Goal: Task Accomplishment & Management: Use online tool/utility

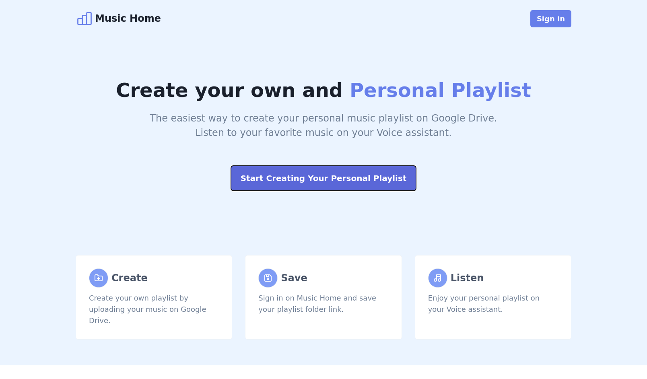
click at [289, 183] on button "Start Creating Your Personal Playlist" at bounding box center [323, 178] width 185 height 25
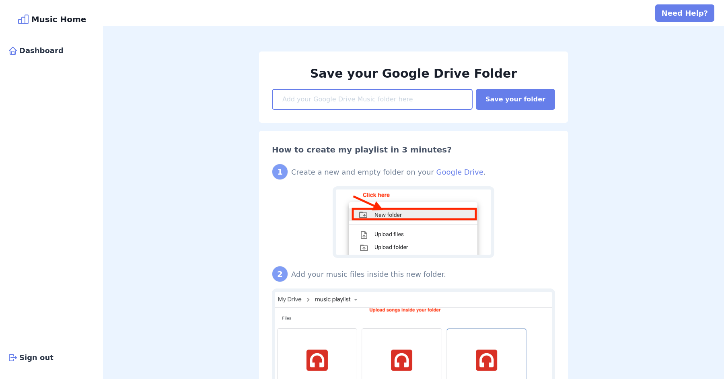
click at [315, 98] on input at bounding box center [372, 99] width 201 height 21
paste input "https://drive.google.com/drive/folders/1POAwDN39dLTAUwF9C8fQK8mIukbSp3YZ?usp=dr…"
type input "[URL][DOMAIN_NAME]"
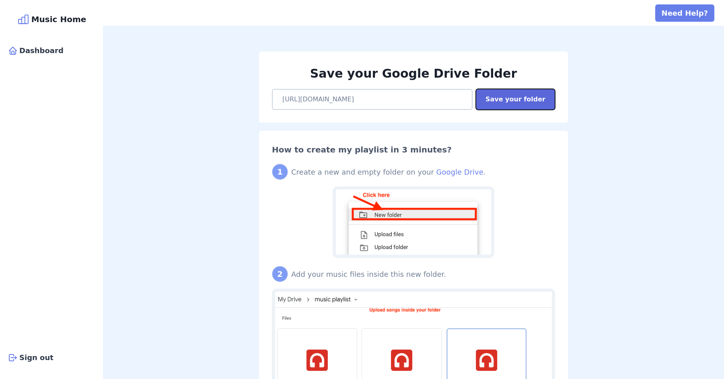
scroll to position [0, 0]
click at [532, 101] on button "Save your folder" at bounding box center [515, 99] width 79 height 21
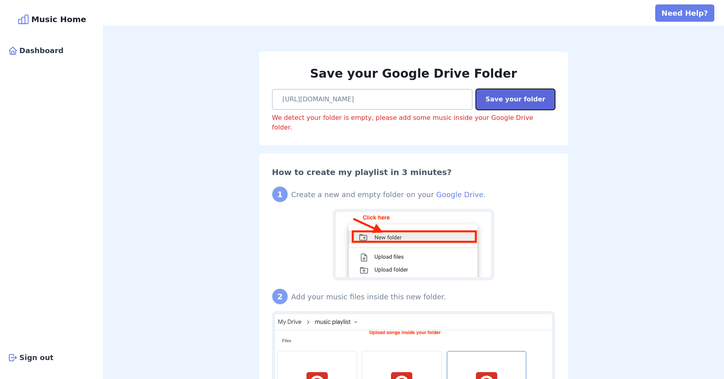
click at [517, 105] on button "Save your folder" at bounding box center [515, 99] width 79 height 21
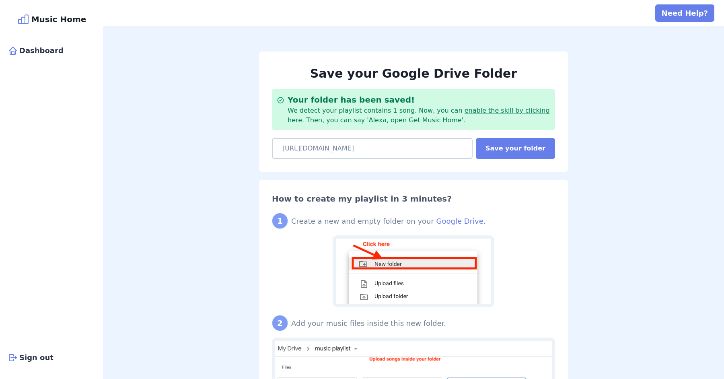
click at [490, 111] on link "enable the skill by clicking here" at bounding box center [419, 115] width 262 height 17
click at [514, 113] on link "enable the skill by clicking here" at bounding box center [419, 115] width 262 height 17
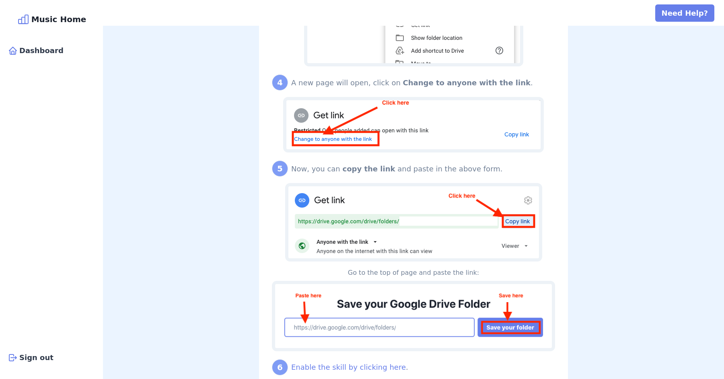
scroll to position [674, 0]
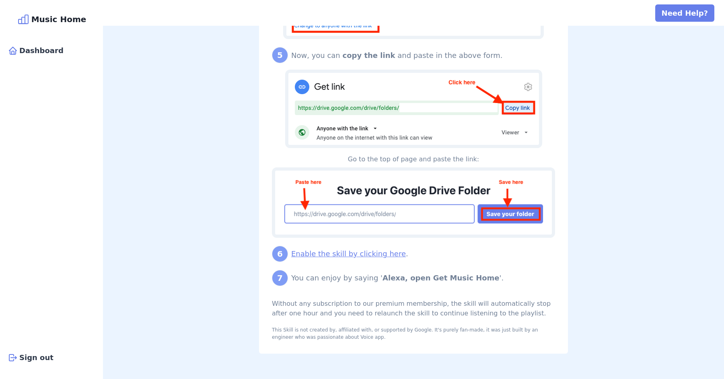
click at [360, 255] on link "Enable the skill by clicking here" at bounding box center [348, 253] width 115 height 8
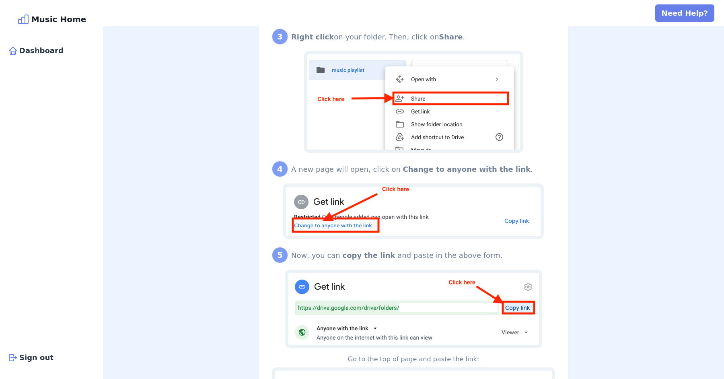
scroll to position [452, 0]
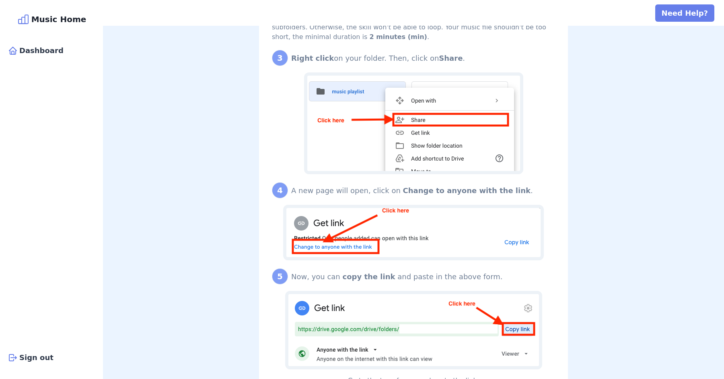
click at [30, 17] on icon at bounding box center [23, 19] width 13 height 13
click at [647, 8] on button "Need Help?" at bounding box center [684, 12] width 59 height 17
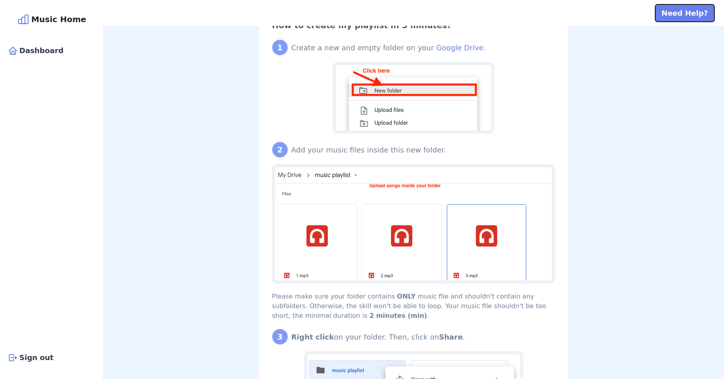
scroll to position [145, 0]
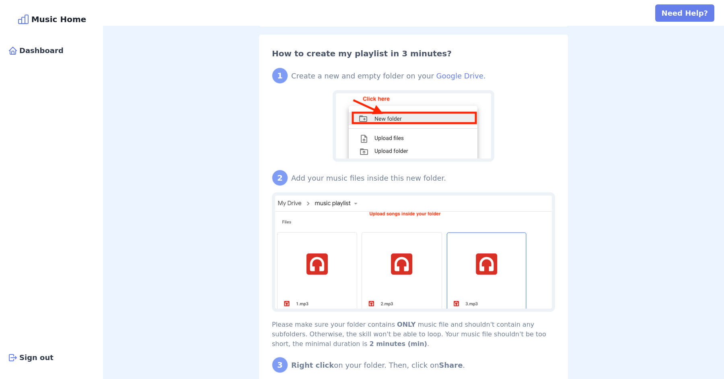
click at [42, 21] on div "Music Home" at bounding box center [51, 19] width 93 height 13
click at [37, 359] on div "Sign out" at bounding box center [51, 357] width 93 height 17
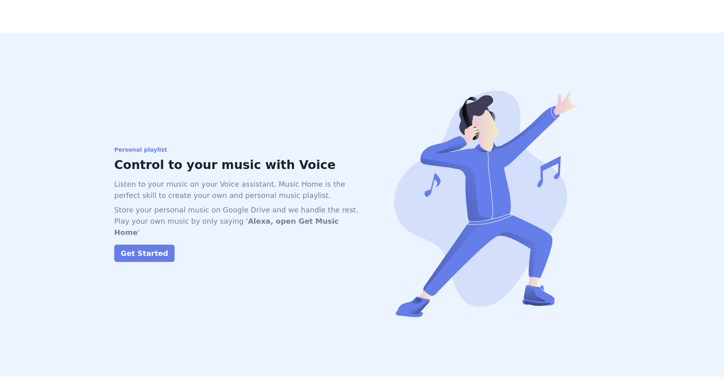
scroll to position [667, 0]
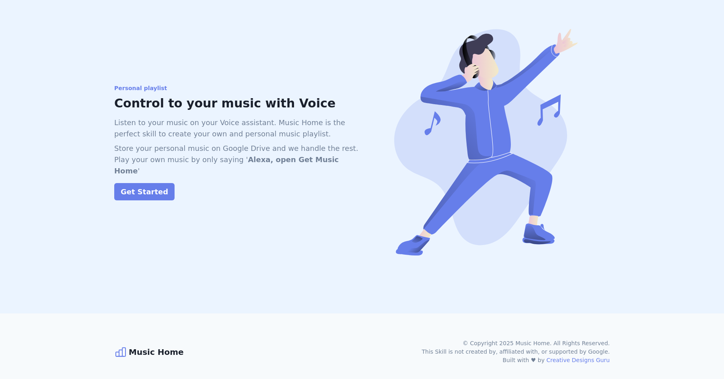
click at [123, 346] on icon at bounding box center [120, 352] width 13 height 13
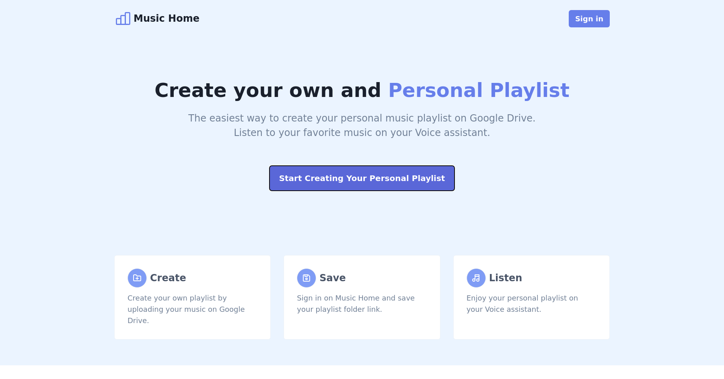
click at [412, 182] on button "Start Creating Your Personal Playlist" at bounding box center [362, 178] width 185 height 25
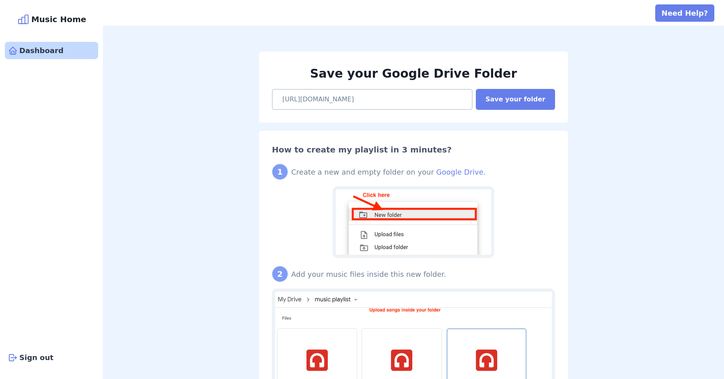
click at [48, 49] on div "Dashboard" at bounding box center [51, 50] width 93 height 17
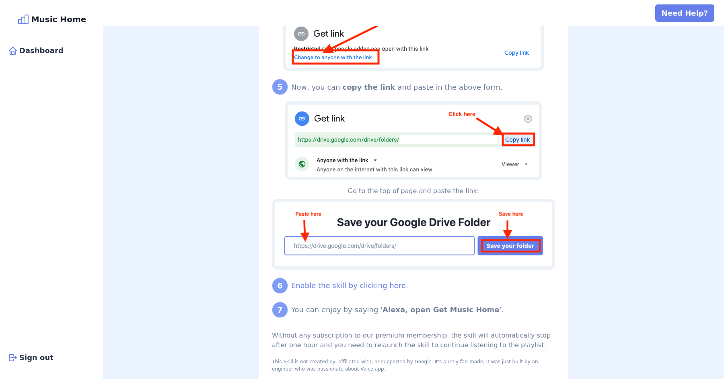
scroll to position [624, 0]
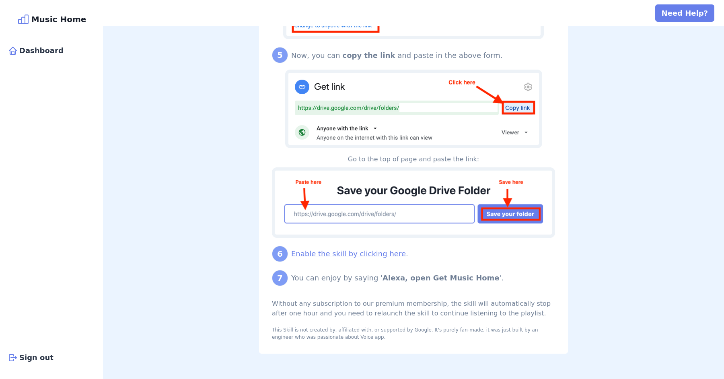
click at [358, 251] on link "Enable the skill by clicking here" at bounding box center [348, 253] width 115 height 8
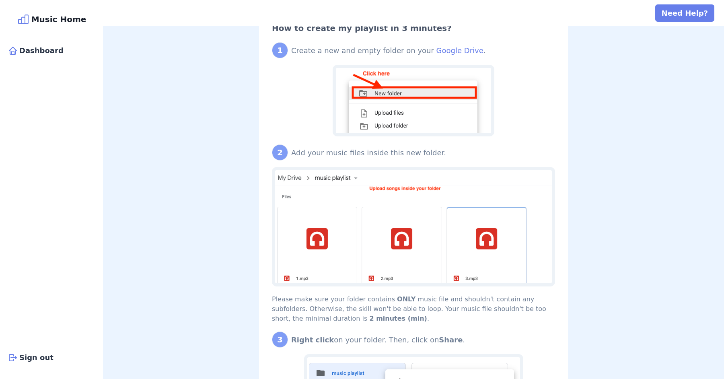
scroll to position [0, 0]
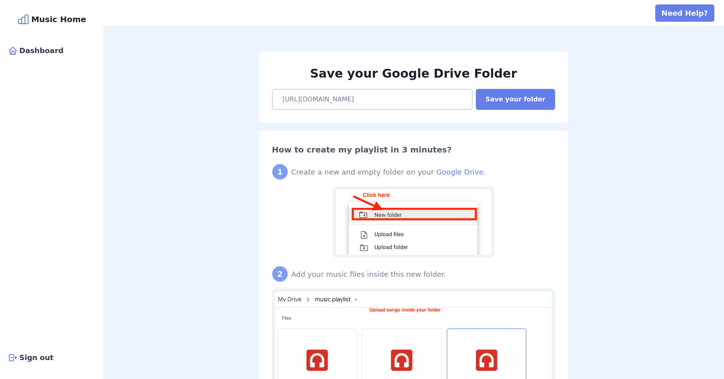
click at [41, 13] on div "Music Home" at bounding box center [51, 19] width 93 height 13
click at [30, 20] on icon at bounding box center [23, 19] width 13 height 13
click at [49, 358] on div "Sign out" at bounding box center [51, 357] width 93 height 17
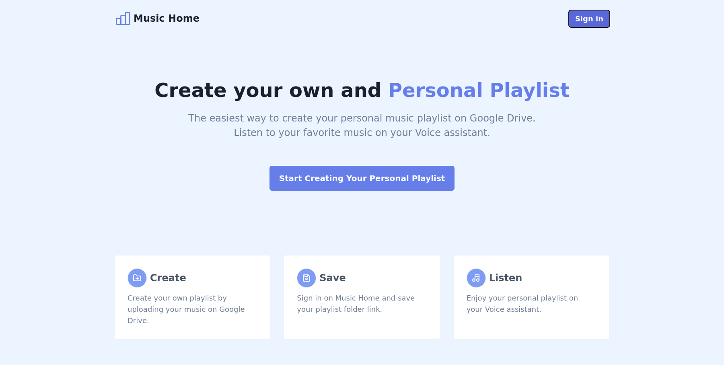
click at [586, 25] on button "Sign in" at bounding box center [589, 18] width 41 height 17
click at [145, 22] on div "Music Home" at bounding box center [156, 19] width 85 height 18
click at [194, 60] on div "Create your own and Personal Playlist The easiest way to create your personal m…" at bounding box center [362, 133] width 515 height 192
click at [458, 130] on div "The easiest way to create your personal music playlist on Google Drive. Listen …" at bounding box center [362, 125] width 496 height 29
click at [596, 20] on button "Sign in" at bounding box center [589, 18] width 41 height 17
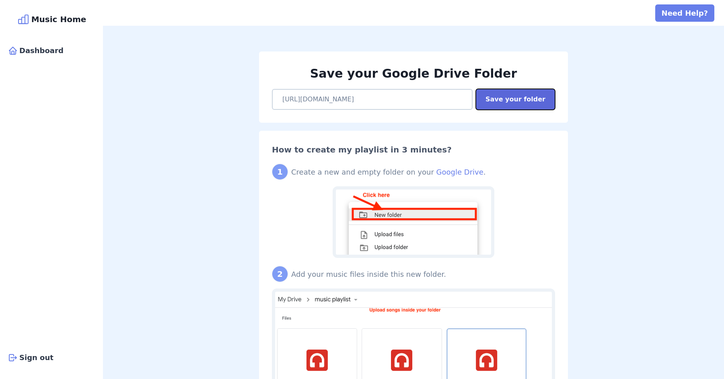
click at [506, 101] on button "Save your folder" at bounding box center [515, 99] width 79 height 21
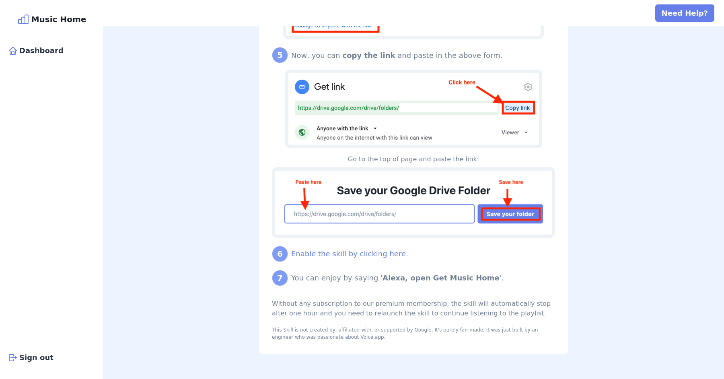
scroll to position [674, 0]
click at [366, 255] on link "Enable the skill by clicking here" at bounding box center [348, 253] width 115 height 8
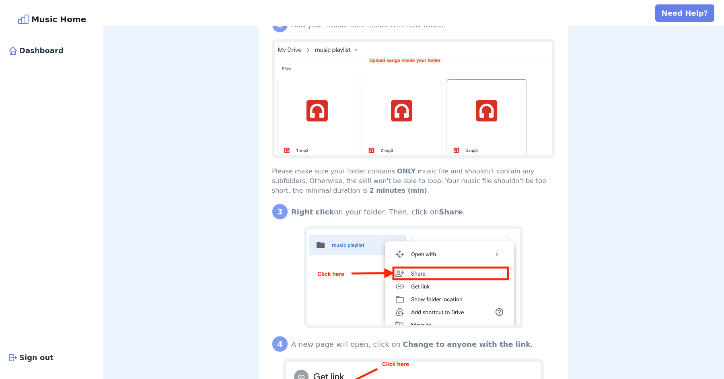
scroll to position [0, 0]
